Goal: Task Accomplishment & Management: Use online tool/utility

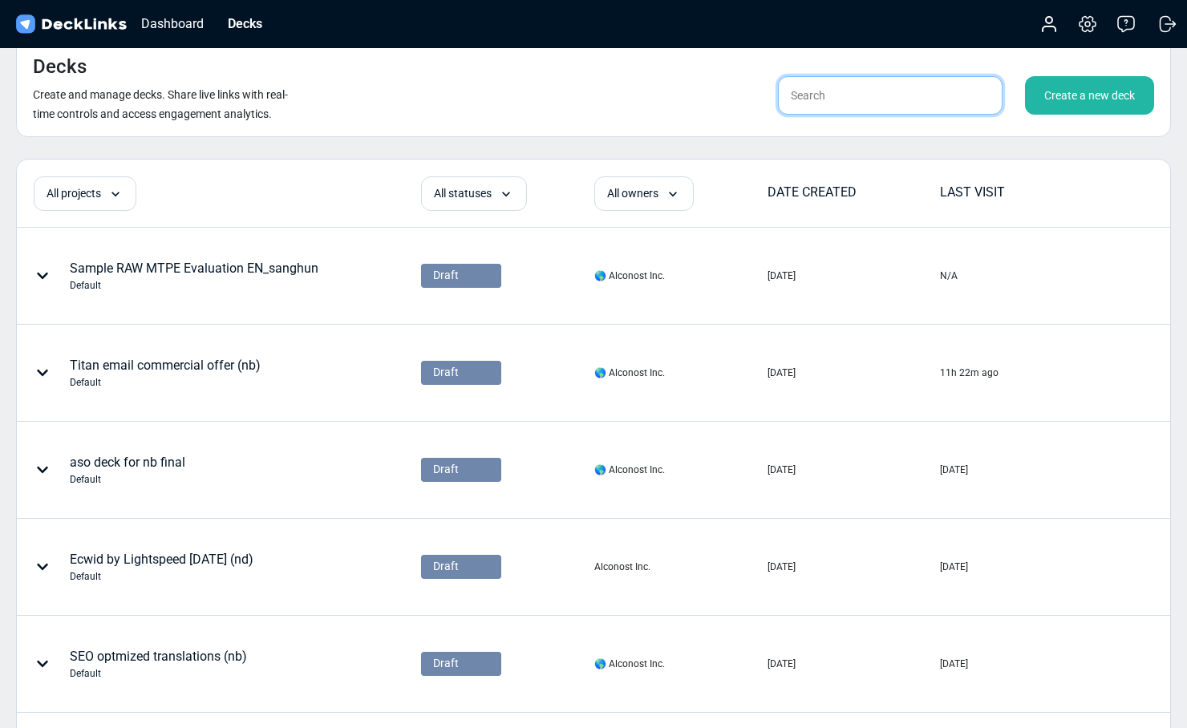
click at [823, 86] on input "text" at bounding box center [890, 95] width 224 height 38
type input "product"
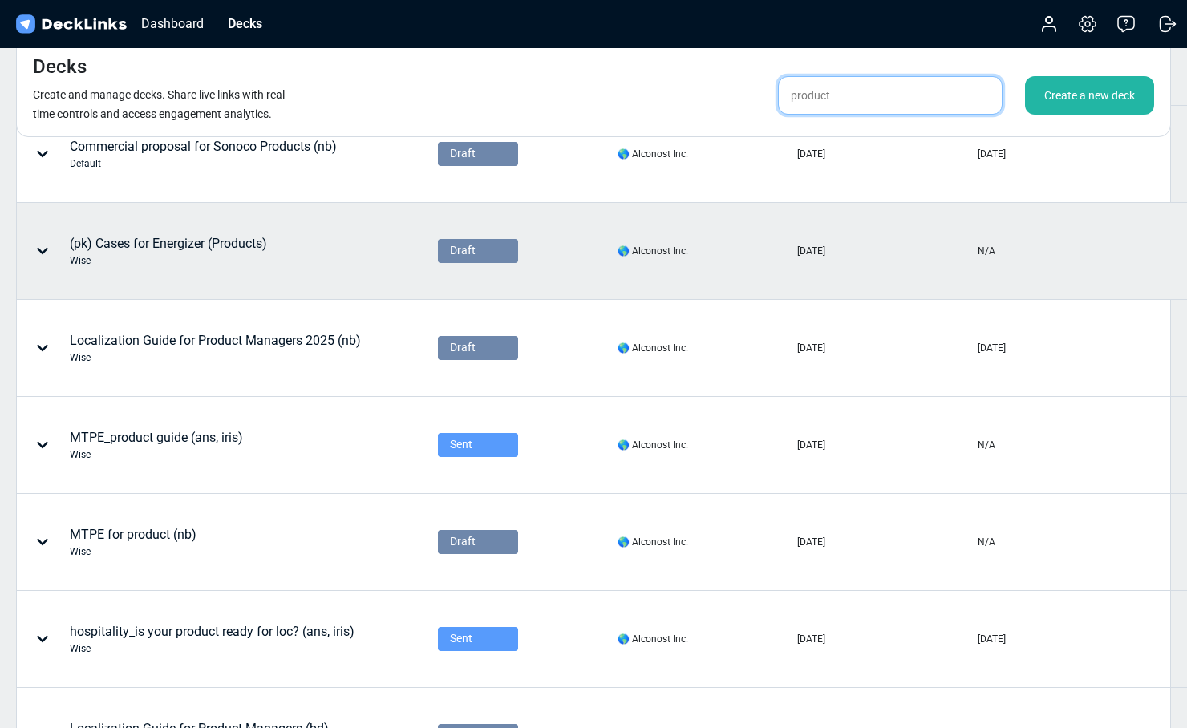
scroll to position [123, 0]
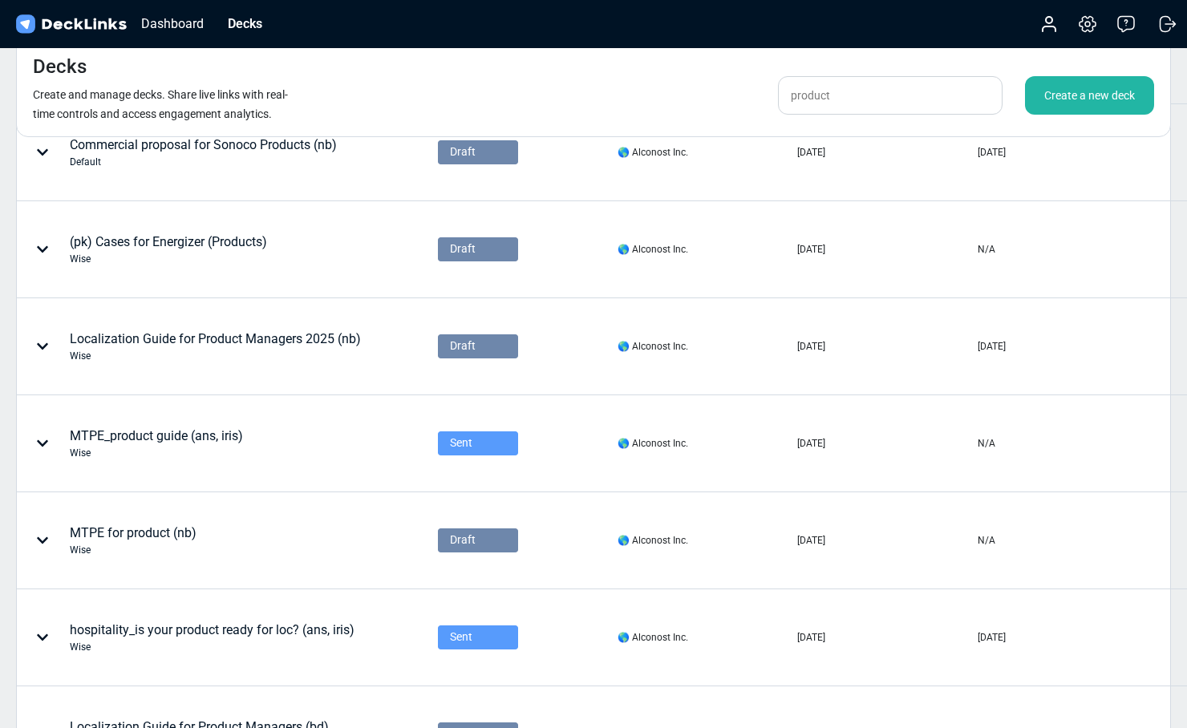
click at [302, 342] on div "Localization Guide for Product Managers 2025 (nb) Wise" at bounding box center [215, 347] width 291 height 34
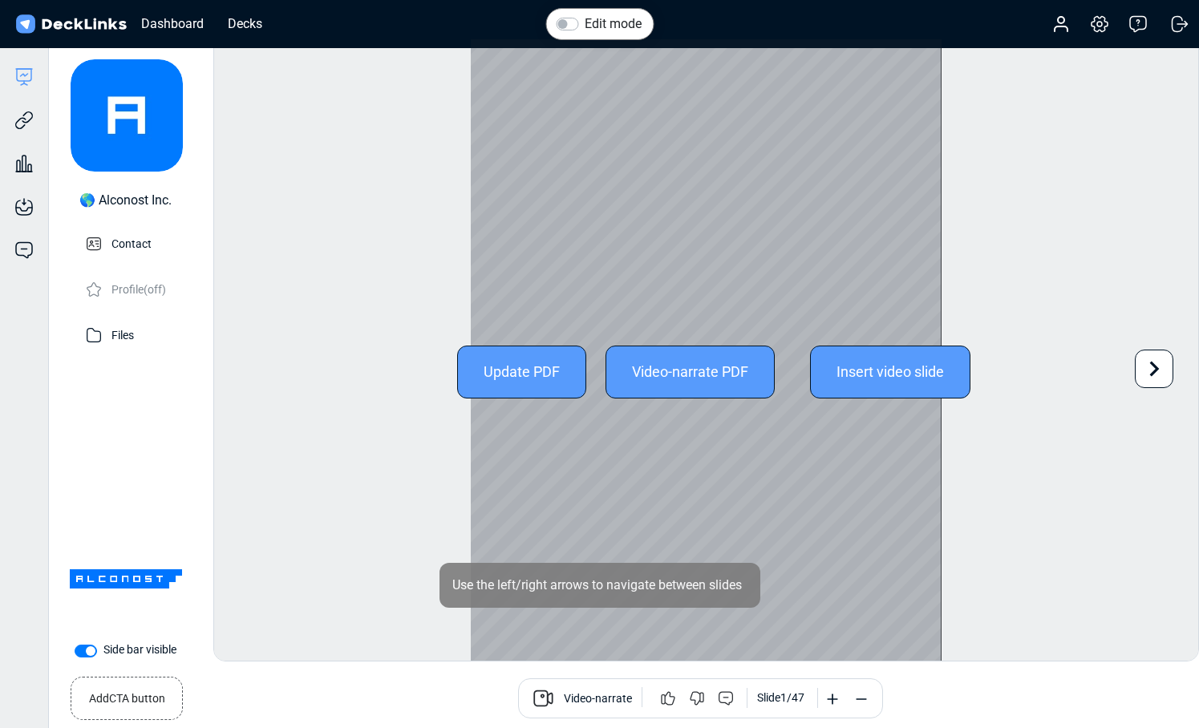
click at [1155, 374] on icon at bounding box center [1153, 369] width 30 height 30
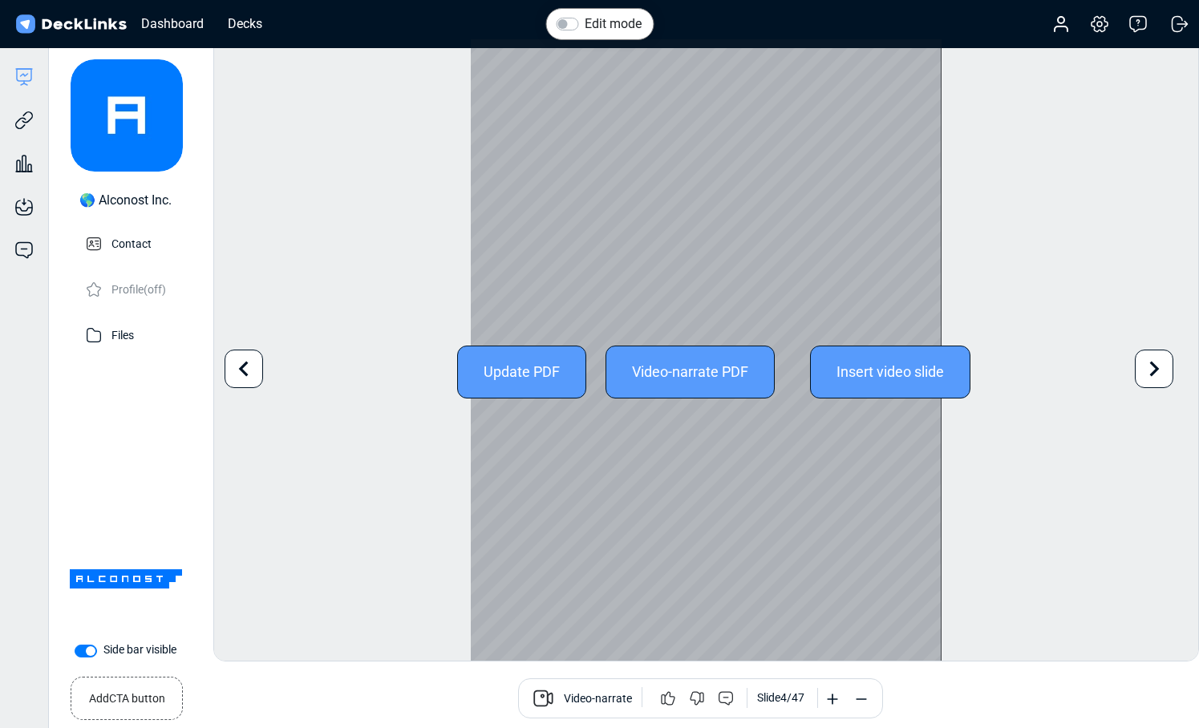
click at [239, 368] on icon at bounding box center [243, 369] width 30 height 30
click at [1166, 365] on icon at bounding box center [1153, 369] width 30 height 30
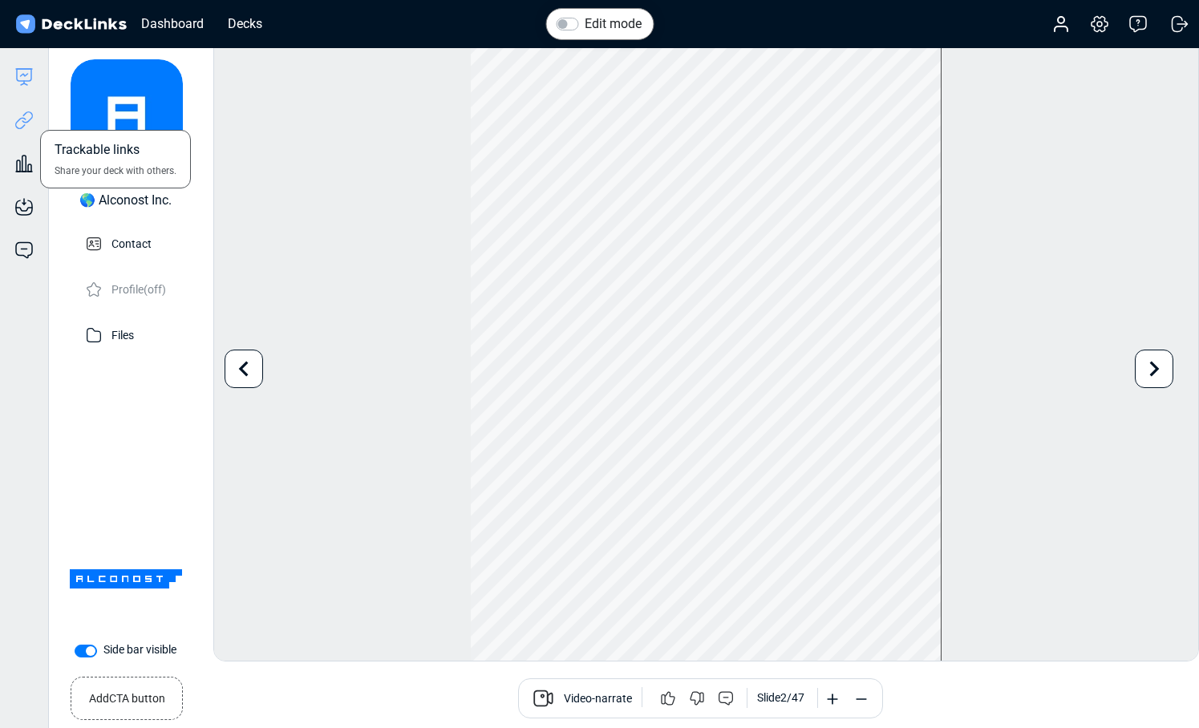
click at [24, 120] on icon at bounding box center [23, 120] width 19 height 19
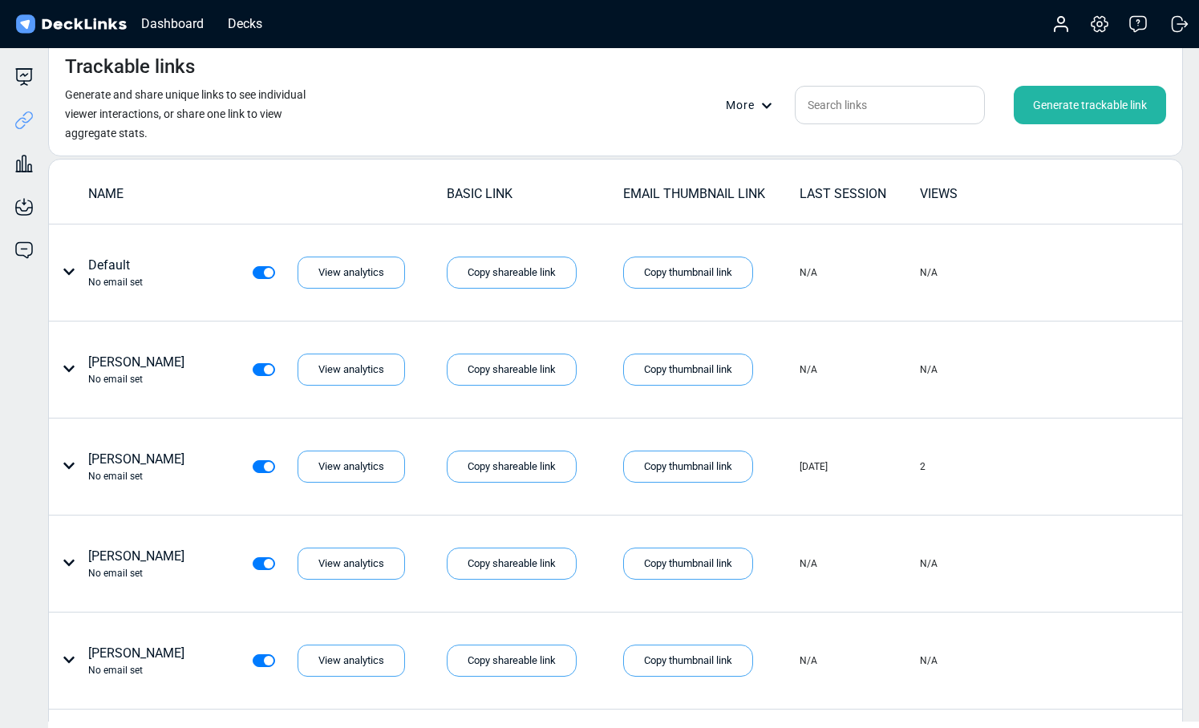
click at [1087, 102] on div "Generate trackable link" at bounding box center [1089, 105] width 152 height 38
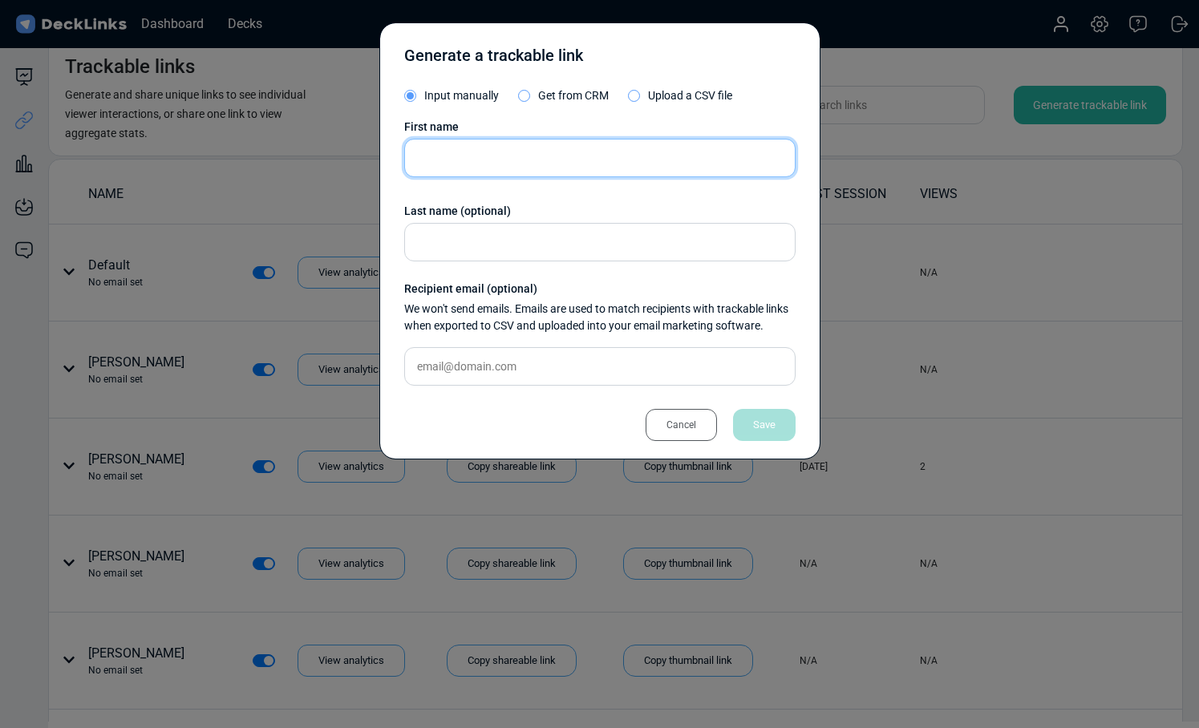
click at [517, 162] on input "text" at bounding box center [599, 158] width 391 height 38
paste input "Aparna"
type input "Aparna"
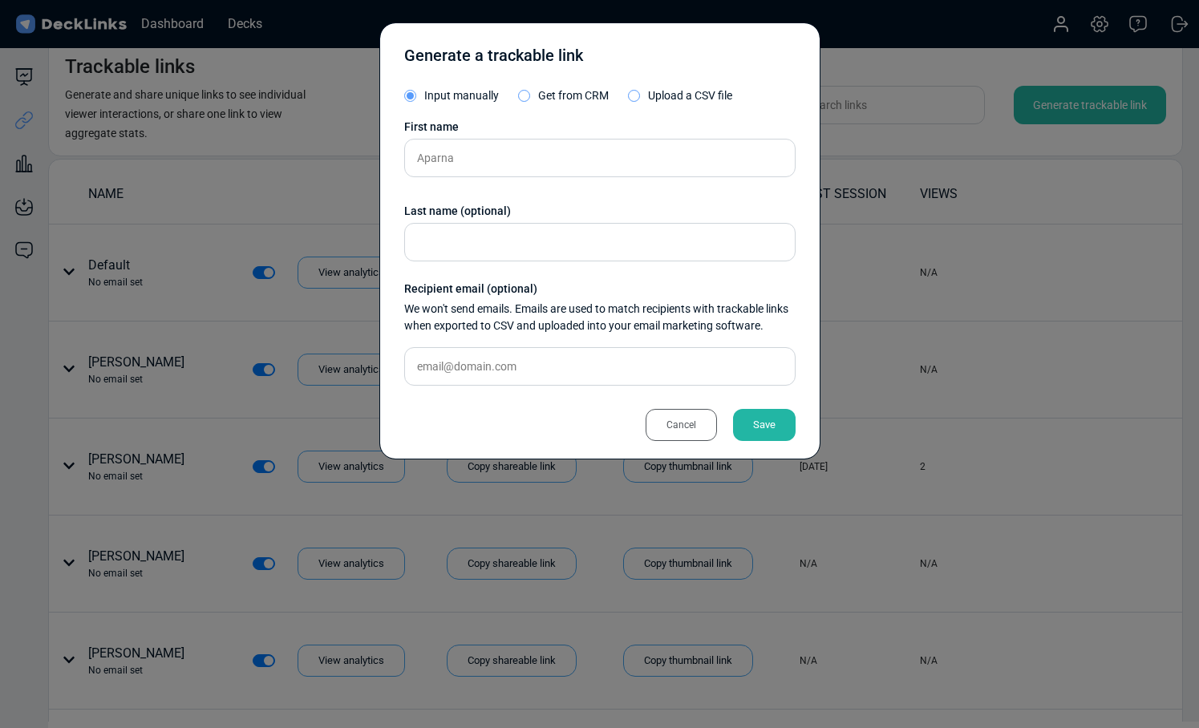
click at [758, 425] on div "Save" at bounding box center [764, 425] width 63 height 32
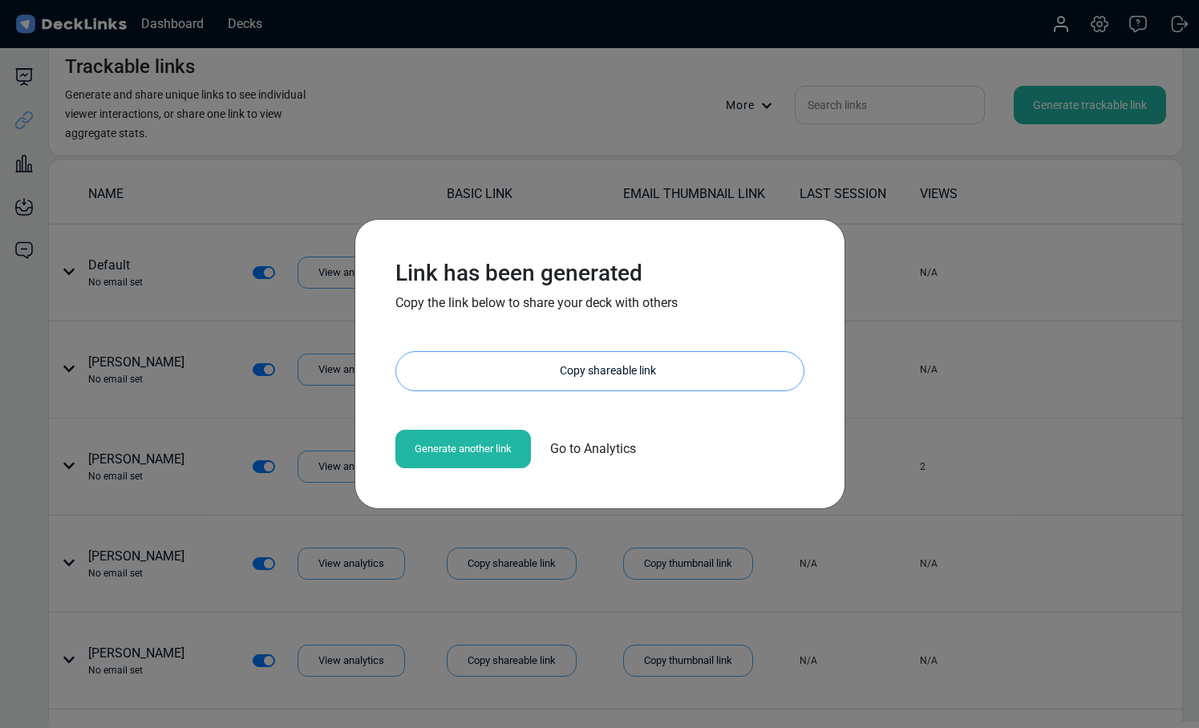
click at [569, 383] on div "Copy shareable link" at bounding box center [607, 371] width 391 height 38
